Goal: Information Seeking & Learning: Learn about a topic

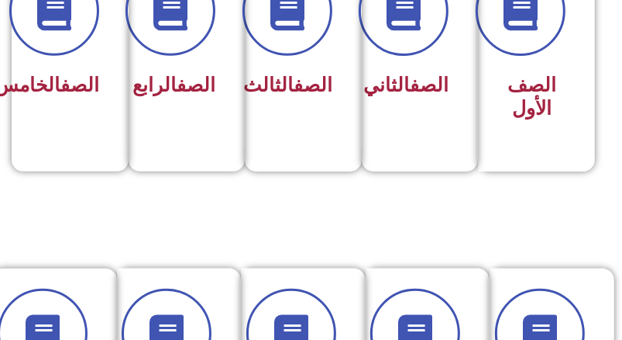
scroll to position [543, 0]
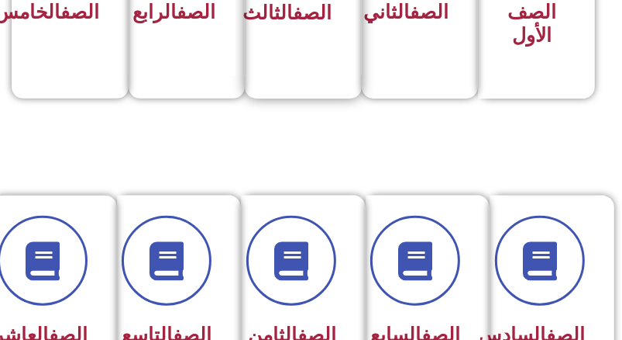
click at [295, 33] on div "الصف الثالث" at bounding box center [299, 13] width 66 height 37
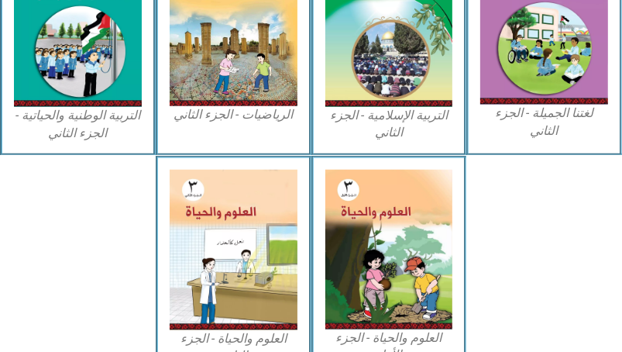
scroll to position [868, 0]
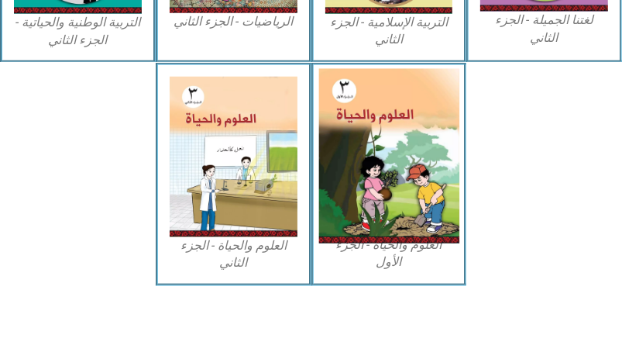
click at [374, 181] on img at bounding box center [389, 156] width 140 height 175
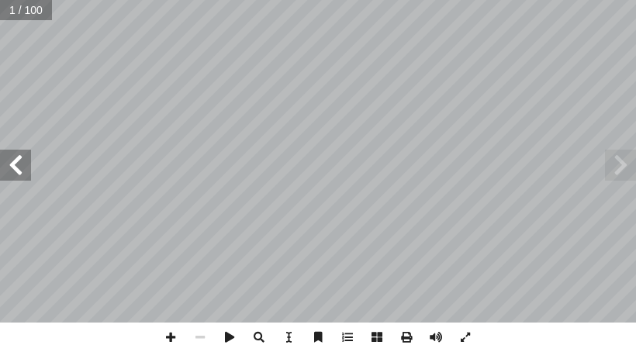
click at [22, 167] on span at bounding box center [15, 165] width 31 height 31
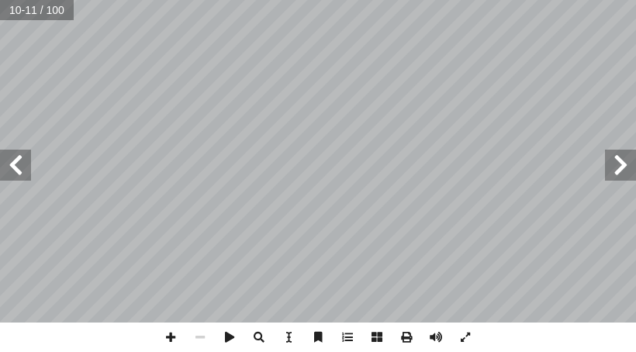
click at [22, 167] on span at bounding box center [15, 165] width 31 height 31
click at [176, 335] on span at bounding box center [170, 336] width 29 height 29
click at [396, 105] on html "الصفحة الرئيسية الصف الأول الصف الثاني الصف الثالث الصف الرابع الصف الخامس الصف…" at bounding box center [318, 52] width 636 height 105
click at [12, 179] on span at bounding box center [15, 165] width 31 height 31
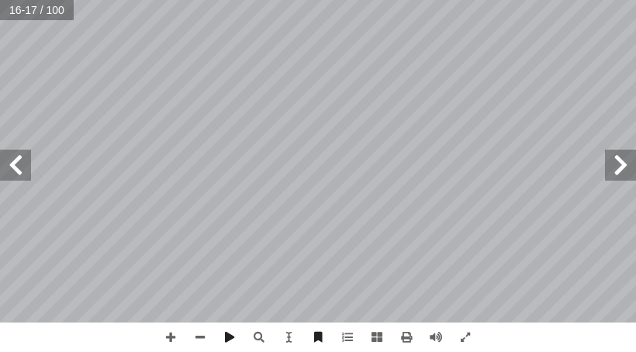
click at [0, 105] on html "الصفحة الرئيسية الصف الأول الصف الثاني الصف الثالث الصف الرابع الصف الخامس الصف…" at bounding box center [318, 52] width 636 height 105
